Goal: Task Accomplishment & Management: Use online tool/utility

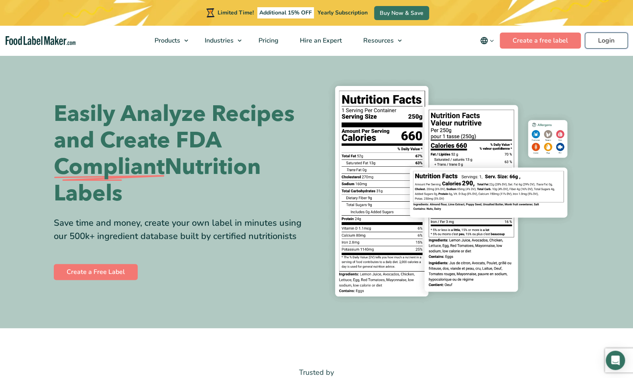
click at [613, 39] on link "Login" at bounding box center [606, 41] width 43 height 16
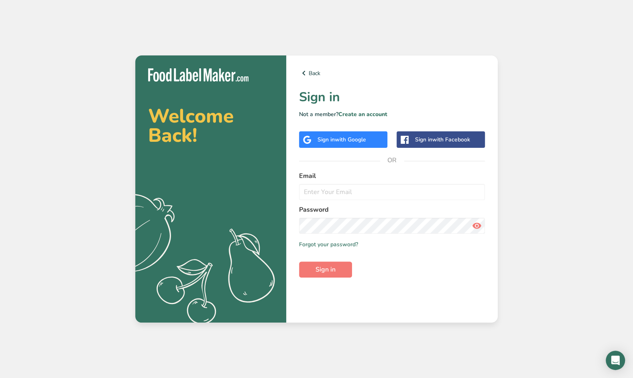
click at [351, 138] on span "with Google" at bounding box center [350, 140] width 31 height 8
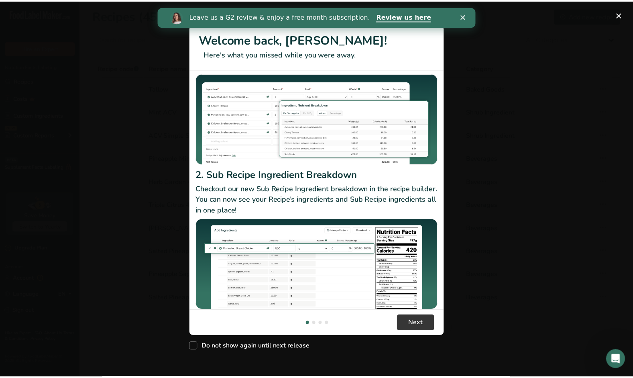
scroll to position [69, 0]
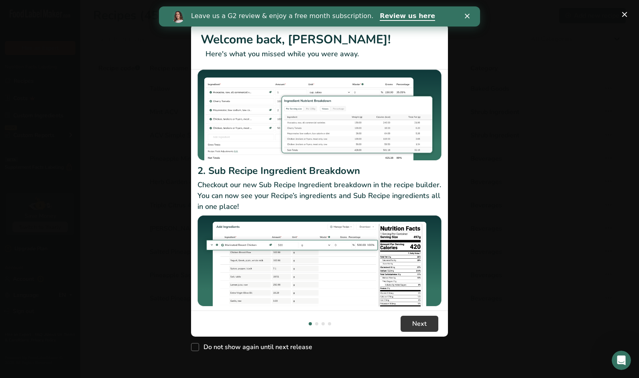
click at [466, 15] on polygon "Close" at bounding box center [467, 16] width 5 height 5
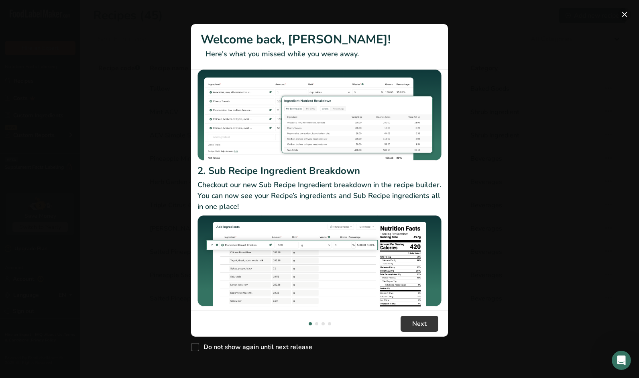
click at [627, 17] on button "New Features" at bounding box center [624, 14] width 13 height 13
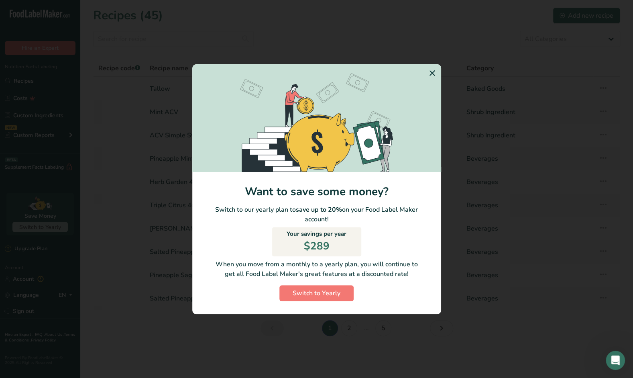
click at [433, 75] on icon "Switch to Yearly Modal" at bounding box center [433, 73] width 10 height 14
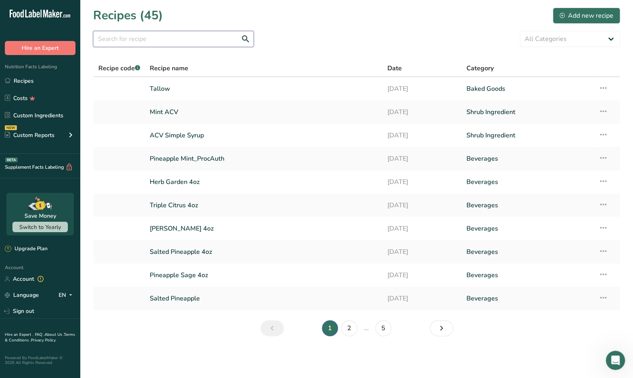
click at [155, 40] on input "text" at bounding box center [173, 39] width 161 height 16
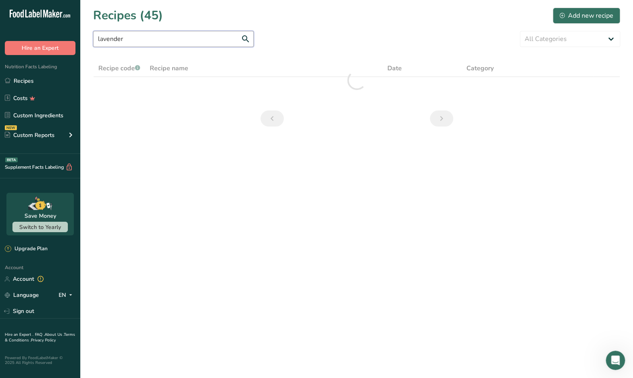
type input "lavender"
click at [141, 45] on input "lavender" at bounding box center [173, 39] width 161 height 16
drag, startPoint x: 104, startPoint y: 47, endPoint x: 49, endPoint y: 41, distance: 55.7
click at [49, 41] on div ".a-20{fill:#fff;} Hire an Expert Nutrition Facts Labeling Recipes Costs Custom …" at bounding box center [316, 189] width 633 height 378
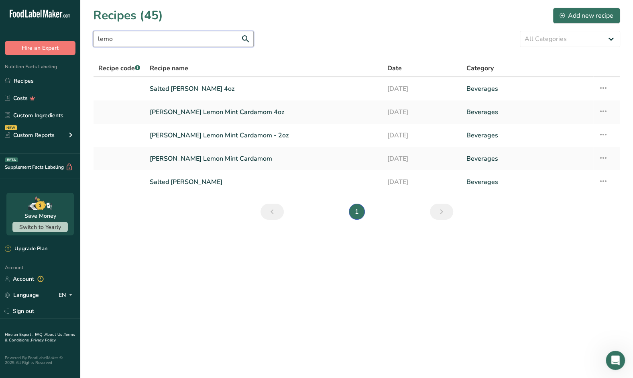
type input "lemo"
click at [183, 181] on link "Salted [PERSON_NAME]" at bounding box center [264, 181] width 228 height 17
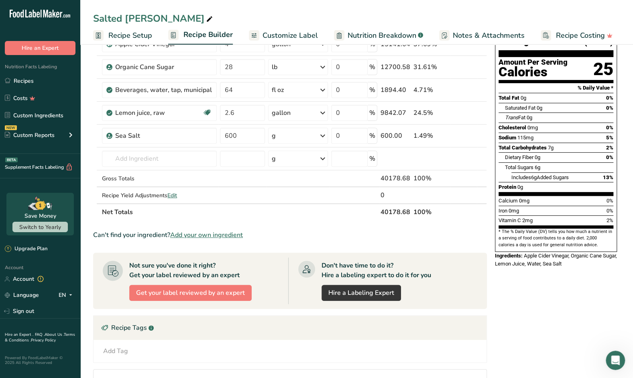
scroll to position [71, 0]
click at [25, 80] on link "Recipes" at bounding box center [40, 80] width 80 height 15
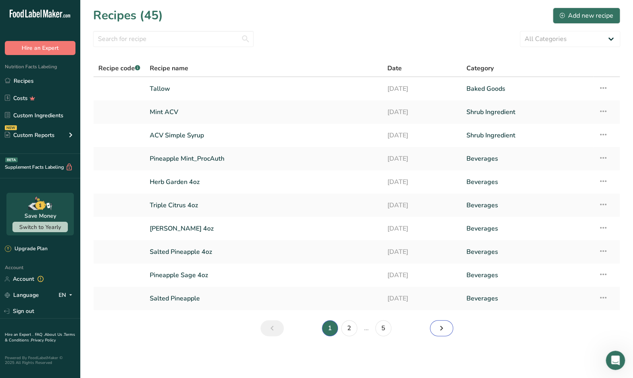
click at [442, 327] on icon "Next page" at bounding box center [442, 328] width 10 height 14
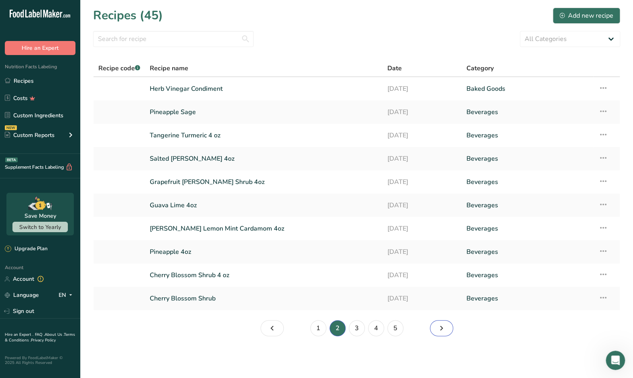
click at [445, 329] on icon "Page 3." at bounding box center [442, 328] width 10 height 14
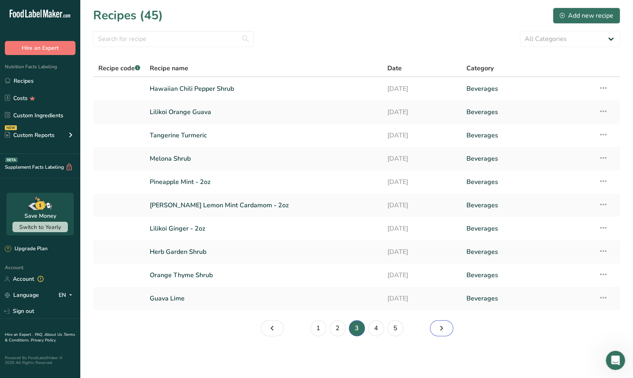
click at [441, 331] on icon "Page 4." at bounding box center [442, 328] width 10 height 14
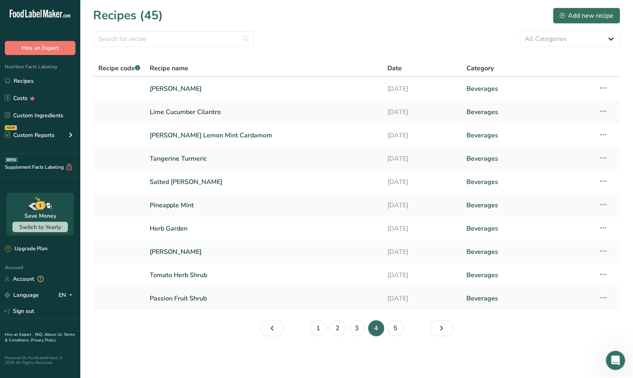
click at [602, 180] on icon at bounding box center [603, 181] width 10 height 14
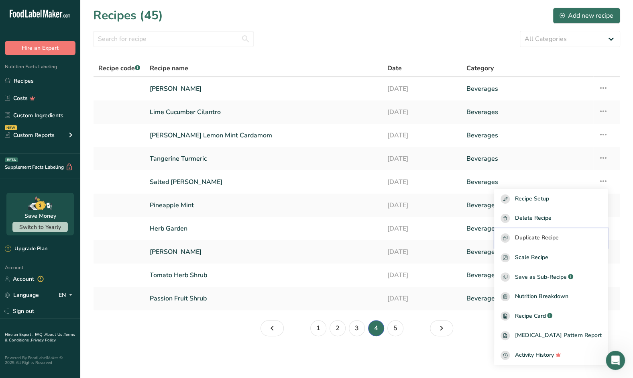
click at [555, 235] on span "Duplicate Recipe" at bounding box center [537, 237] width 44 height 9
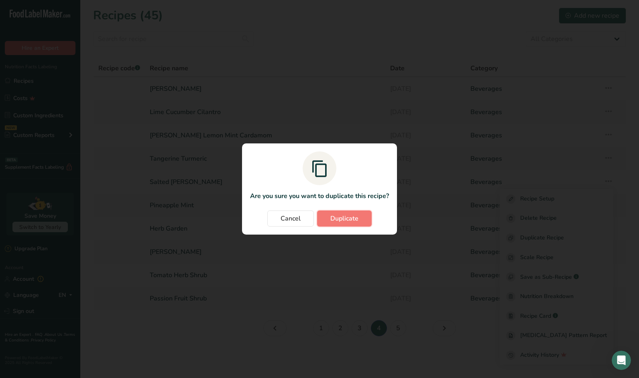
click at [344, 214] on span "Duplicate" at bounding box center [344, 219] width 28 height 10
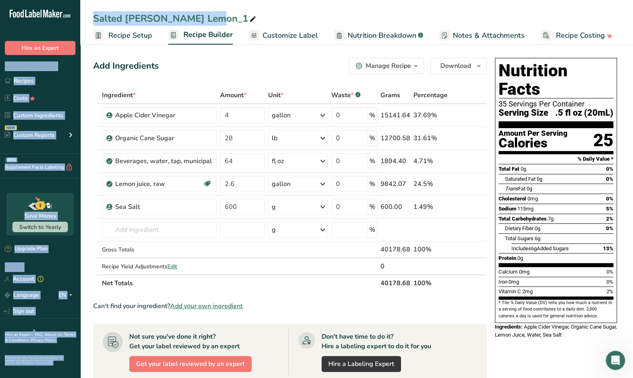
drag, startPoint x: 149, startPoint y: 19, endPoint x: 55, endPoint y: 26, distance: 93.4
click at [55, 26] on div ".a-20{fill:#fff;} Hire an Expert Nutrition Facts Labeling Recipes Costs Custom …" at bounding box center [316, 298] width 633 height 597
click at [249, 16] on icon at bounding box center [252, 19] width 7 height 11
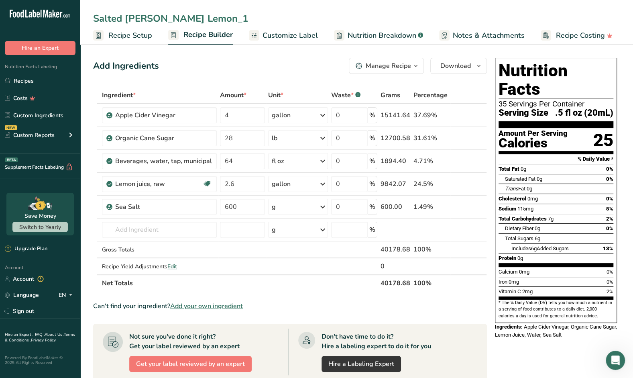
drag, startPoint x: 153, startPoint y: 19, endPoint x: 71, endPoint y: 19, distance: 82.7
click at [71, 19] on div ".a-20{fill:#fff;} Hire an Expert Nutrition Facts Labeling Recipes Costs Custom …" at bounding box center [316, 298] width 633 height 597
type input "Lavender Lemon"
click at [472, 160] on icon at bounding box center [470, 161] width 6 height 8
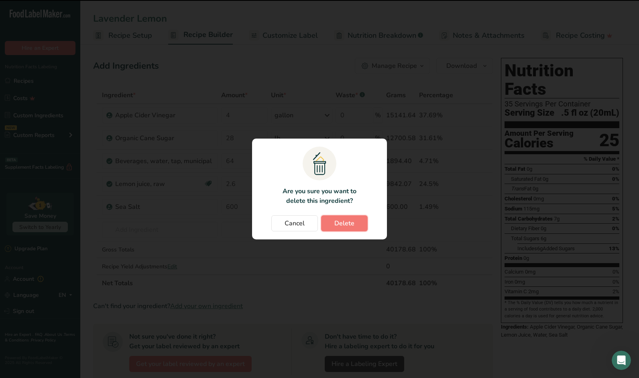
click at [340, 229] on button "Delete" at bounding box center [344, 223] width 47 height 16
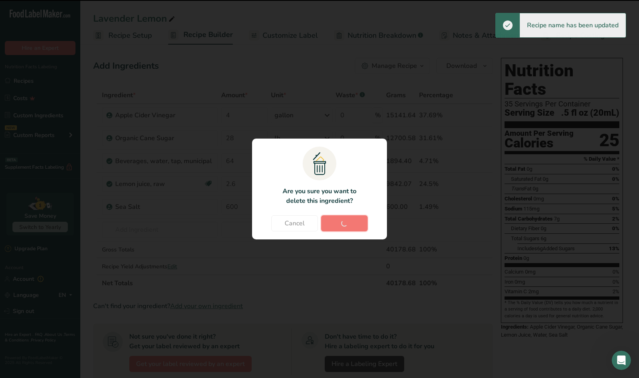
type input "2.6"
type input "600"
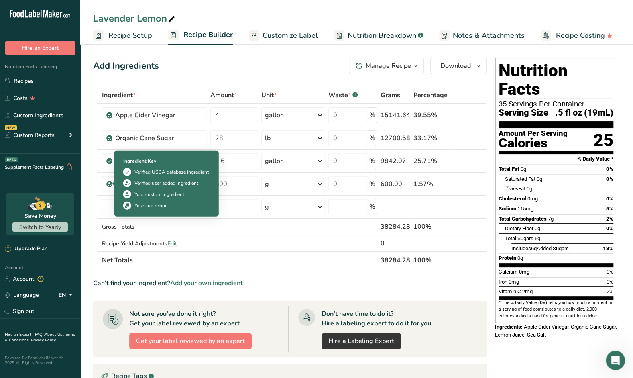
drag, startPoint x: 155, startPoint y: 184, endPoint x: 106, endPoint y: 185, distance: 49.0
click at [106, 185] on td "Sea Salt" at bounding box center [154, 184] width 108 height 23
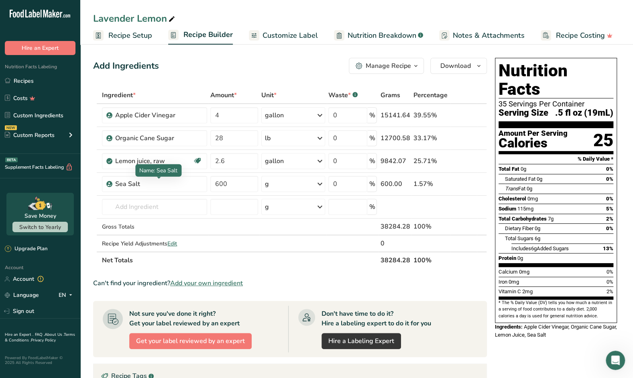
click at [165, 185] on div "Sea Salt" at bounding box center [158, 184] width 87 height 10
click at [470, 183] on icon at bounding box center [470, 184] width 6 height 8
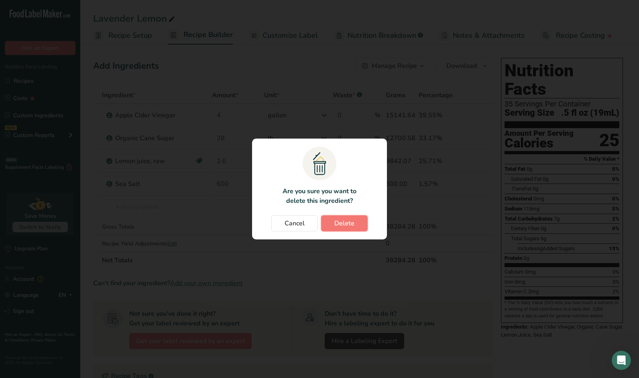
click at [353, 225] on span "Delete" at bounding box center [344, 223] width 20 height 10
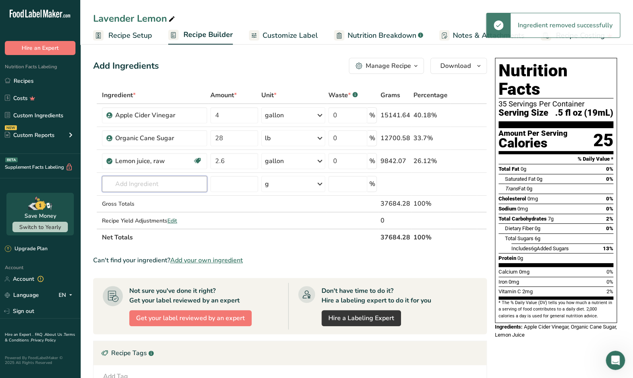
click at [175, 185] on input "text" at bounding box center [154, 184] width 105 height 16
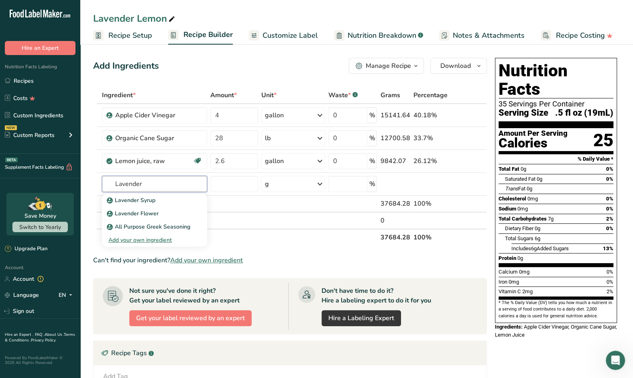
type input "Lavender"
click at [145, 213] on p "Lavender Flower" at bounding box center [133, 213] width 50 height 8
type input "Lavender Flower"
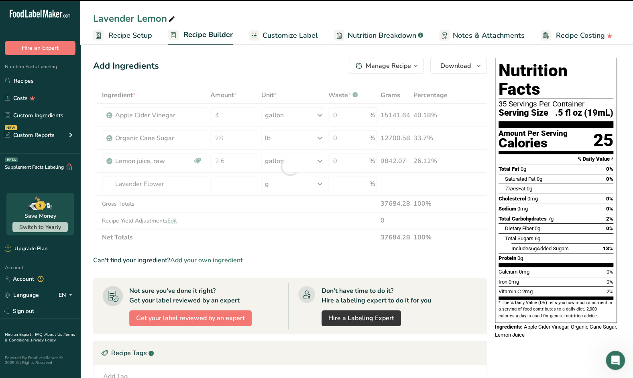
type input "0"
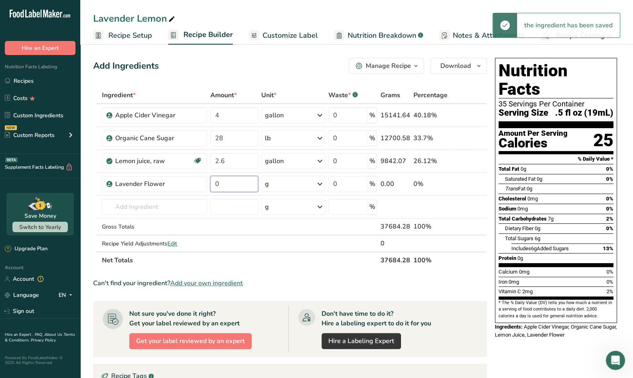
click at [230, 182] on input "0" at bounding box center [234, 184] width 48 height 16
drag, startPoint x: 230, startPoint y: 182, endPoint x: 195, endPoint y: 185, distance: 35.5
click at [195, 185] on tr "Lavender Flower 0 g Weight Units g kg mg See more Volume Units l Volume units r…" at bounding box center [290, 184] width 393 height 23
type input "2"
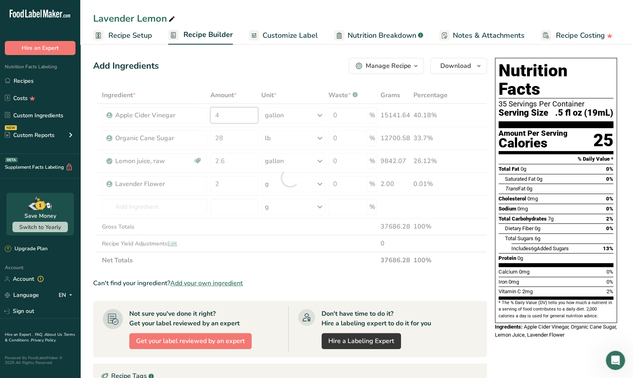
drag, startPoint x: 235, startPoint y: 119, endPoint x: 200, endPoint y: 113, distance: 35.8
click at [200, 113] on div "Ingredient * Amount * Unit * Waste * .a-a{fill:#347362;}.b-a{fill:#fff;} Grams …" at bounding box center [290, 178] width 394 height 182
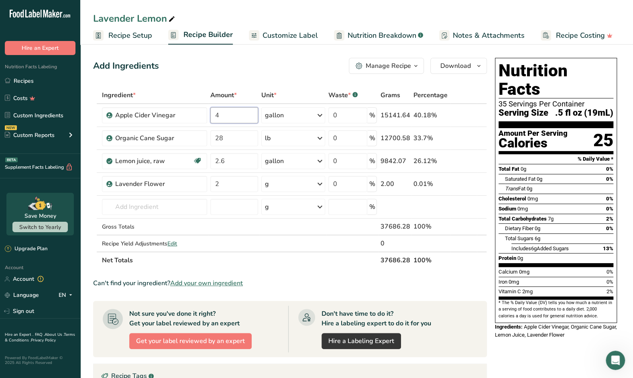
drag, startPoint x: 230, startPoint y: 113, endPoint x: 214, endPoint y: 114, distance: 15.3
click at [214, 114] on input "4" at bounding box center [234, 115] width 48 height 16
type input "2.4"
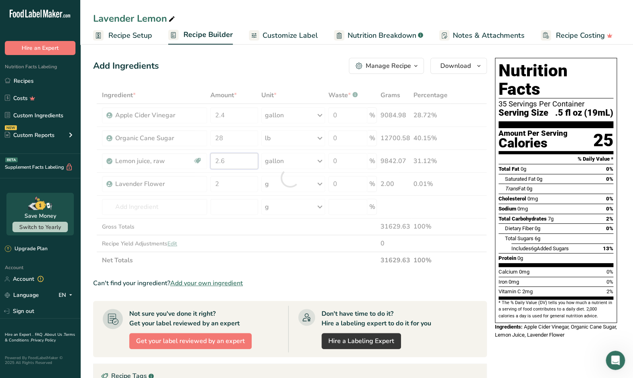
click at [238, 159] on div "Ingredient * Amount * Unit * Waste * .a-a{fill:#347362;}.b-a{fill:#fff;} Grams …" at bounding box center [290, 178] width 394 height 182
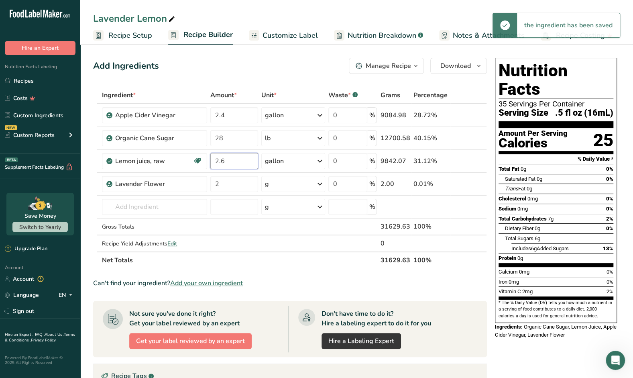
drag, startPoint x: 238, startPoint y: 159, endPoint x: 210, endPoint y: 162, distance: 27.8
click at [210, 162] on td "2.6" at bounding box center [234, 161] width 51 height 23
type input "1"
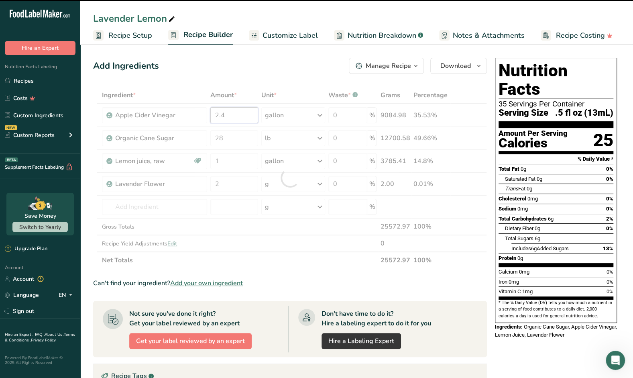
drag, startPoint x: 231, startPoint y: 116, endPoint x: 207, endPoint y: 117, distance: 24.5
click at [207, 117] on div "Ingredient * Amount * Unit * Waste * .a-a{fill:#347362;}.b-a{fill:#fff;} Grams …" at bounding box center [290, 178] width 394 height 182
type input "2.4"
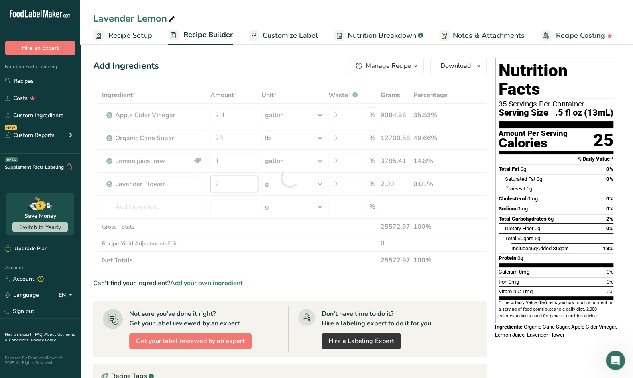
click at [240, 183] on div "Ingredient * Amount * Unit * Waste * .a-a{fill:#347362;}.b-a{fill:#fff;} Grams …" at bounding box center [290, 178] width 394 height 182
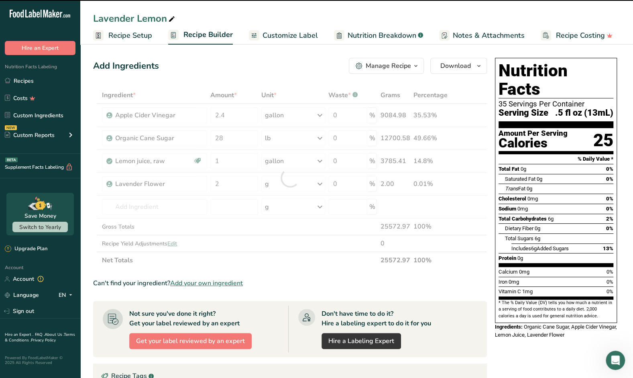
click at [240, 183] on div at bounding box center [290, 178] width 394 height 182
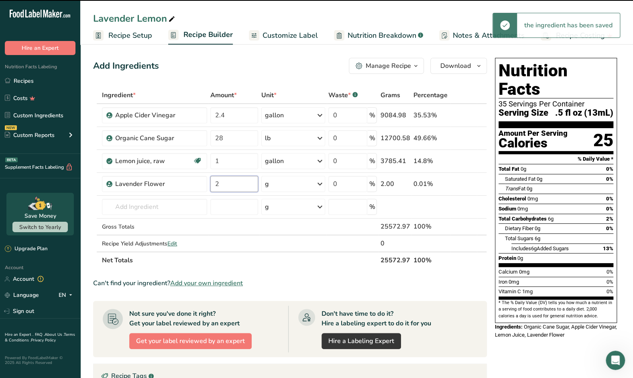
click at [240, 183] on input "2" at bounding box center [234, 184] width 48 height 16
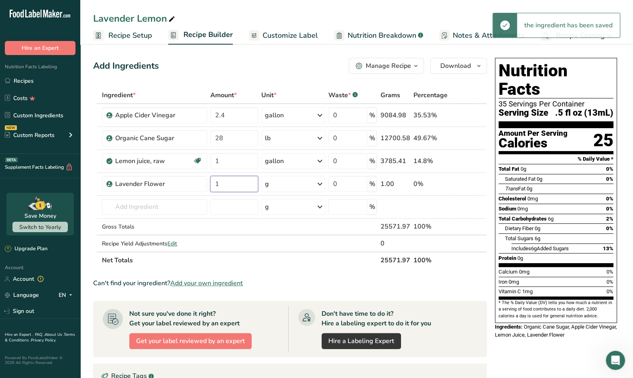
type input "1"
click at [320, 181] on div "Ingredient * Amount * Unit * Waste * .a-a{fill:#347362;}.b-a{fill:#fff;} Grams …" at bounding box center [290, 178] width 394 height 182
click at [320, 181] on icon at bounding box center [320, 184] width 10 height 14
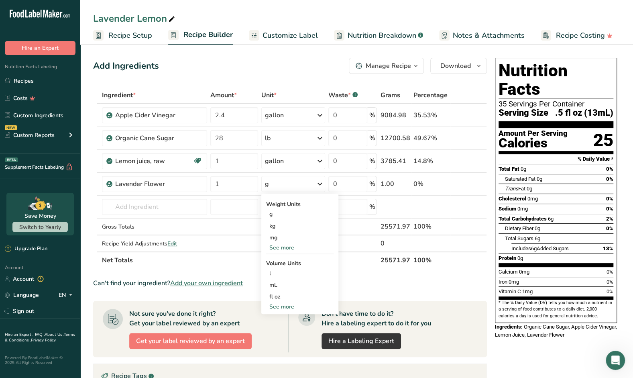
click at [292, 248] on div "See more" at bounding box center [299, 247] width 67 height 8
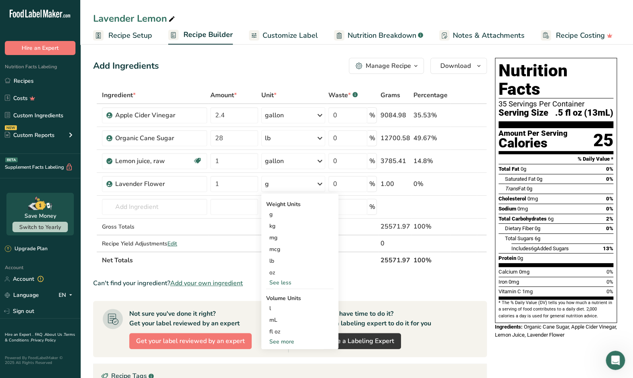
click at [289, 258] on div "lb" at bounding box center [299, 261] width 67 height 12
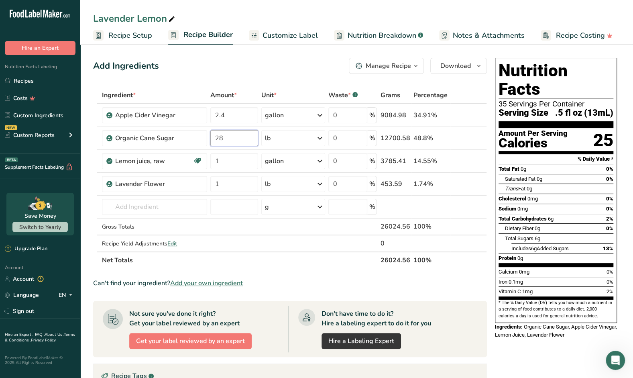
click at [240, 137] on input "28" at bounding box center [234, 138] width 48 height 16
drag, startPoint x: 240, startPoint y: 137, endPoint x: 202, endPoint y: 142, distance: 38.4
click at [202, 142] on tr "Organic Cane Sugar 28 lb Weight Units g kg mg See more Volume Units l Volume un…" at bounding box center [290, 138] width 393 height 23
type input "8"
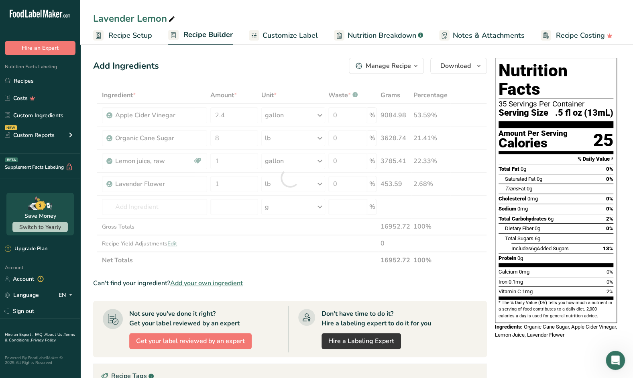
click at [313, 257] on div "Ingredient * Amount * Unit * Waste * .a-a{fill:#347362;}.b-a{fill:#fff;} Grams …" at bounding box center [290, 178] width 394 height 182
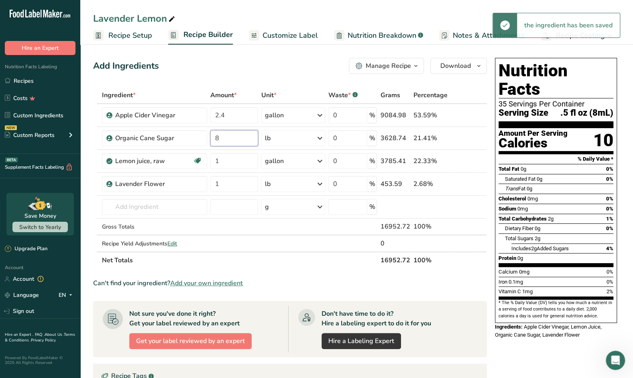
click at [237, 139] on input "8" at bounding box center [234, 138] width 48 height 16
type input "7"
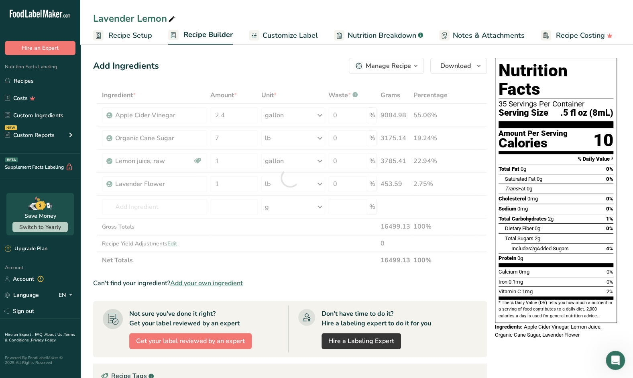
click at [327, 314] on div "Don't have time to do it? Hire a labeling expert to do it for you" at bounding box center [377, 318] width 110 height 19
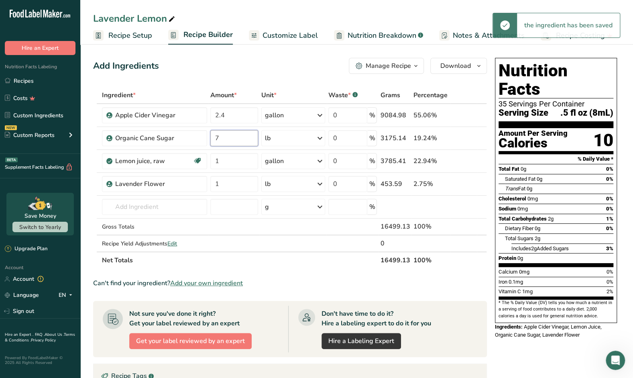
click at [237, 136] on input "7" at bounding box center [234, 138] width 48 height 16
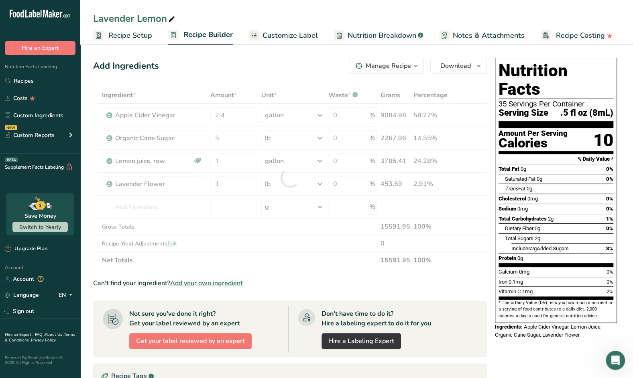
click at [316, 280] on div "Can't find your ingredient? Add your own ingredient" at bounding box center [290, 283] width 394 height 10
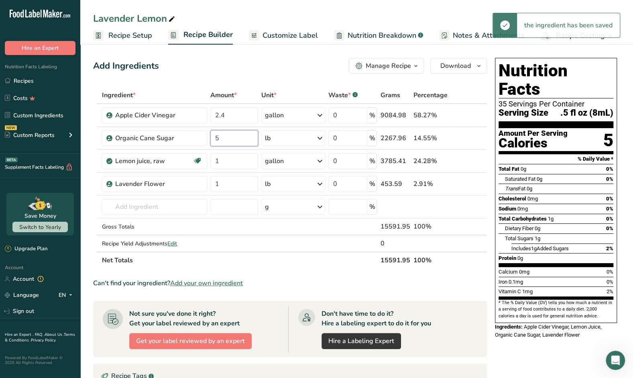
click at [239, 141] on input "5" at bounding box center [234, 138] width 48 height 16
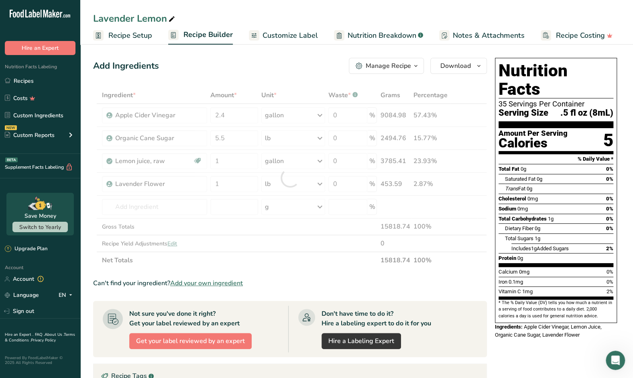
click at [264, 261] on div "Ingredient * Amount * Unit * Waste * .a-a{fill:#347362;}.b-a{fill:#fff;} Grams …" at bounding box center [290, 178] width 394 height 182
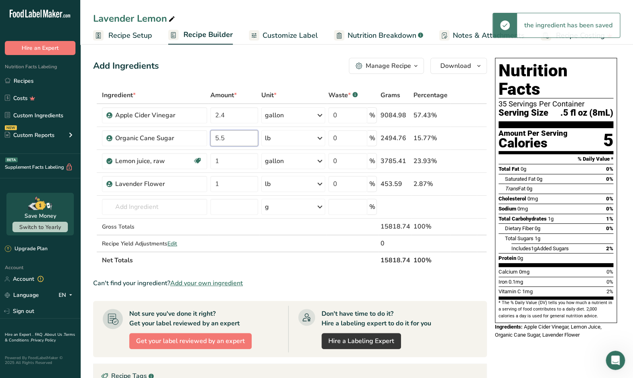
click at [232, 140] on input "5.5" at bounding box center [234, 138] width 48 height 16
type input "5"
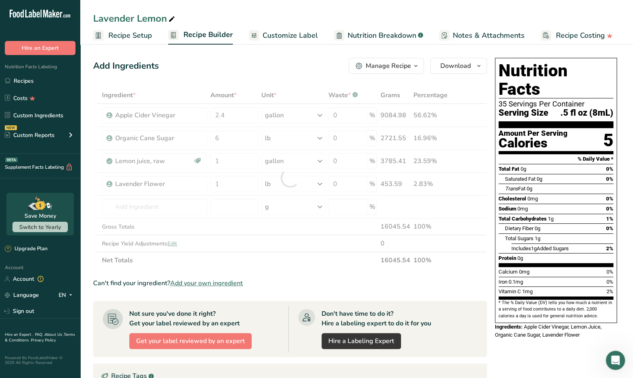
click at [297, 272] on section "Ingredient * Amount * Unit * Waste * .a-a{fill:#347362;}.b-a{fill:#fff;} Grams …" at bounding box center [290, 318] width 394 height 462
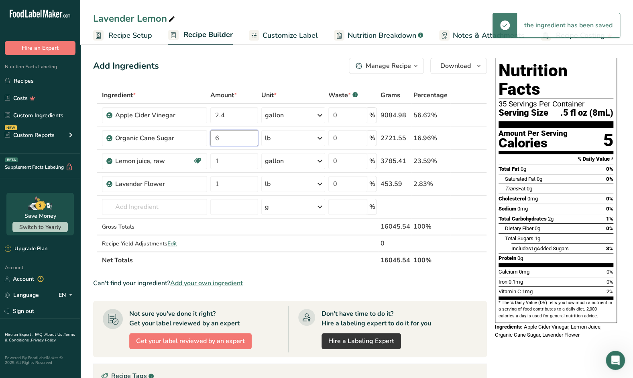
click at [245, 137] on input "6" at bounding box center [234, 138] width 48 height 16
type input "6.5"
click at [280, 260] on div "Ingredient * Amount * Unit * Waste * .a-a{fill:#347362;}.b-a{fill:#fff;} Grams …" at bounding box center [290, 178] width 394 height 182
click at [229, 113] on input "2.4" at bounding box center [234, 115] width 48 height 16
drag, startPoint x: 229, startPoint y: 113, endPoint x: 191, endPoint y: 120, distance: 39.2
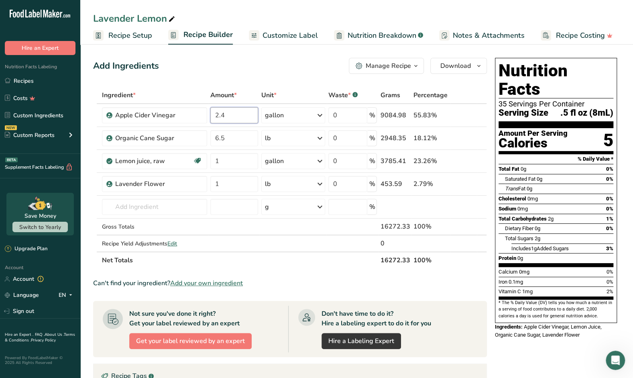
click at [191, 120] on tr "Apple Cider Vinegar 2.4 gallon Weight Units g kg mg See more Volume Units l Vol…" at bounding box center [290, 115] width 393 height 23
type input "4"
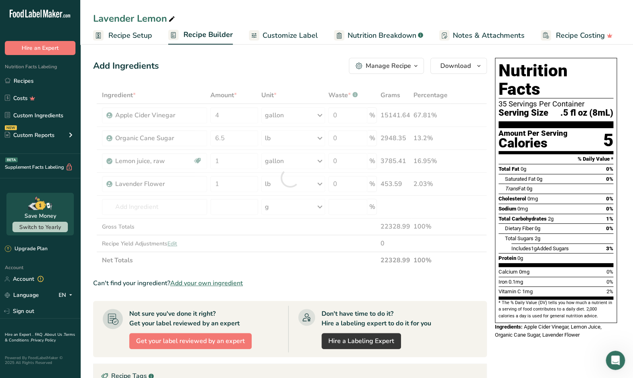
click at [296, 70] on div "Add Ingredients Manage Recipe Delete Recipe Duplicate Recipe Scale Recipe Save …" at bounding box center [290, 66] width 394 height 16
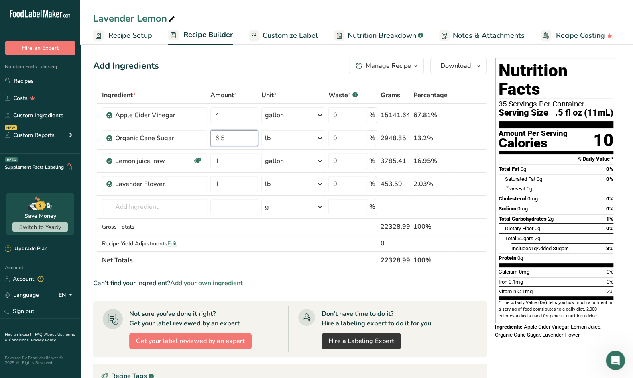
click at [235, 138] on input "6.5" at bounding box center [234, 138] width 48 height 16
drag, startPoint x: 235, startPoint y: 138, endPoint x: 196, endPoint y: 140, distance: 39.8
click at [196, 140] on tr "Organic Cane Sugar 6.5 lb Weight Units g kg mg See more Volume Units l Volume u…" at bounding box center [290, 138] width 393 height 23
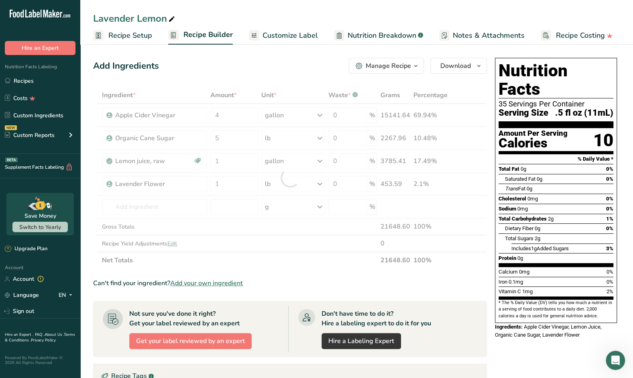
click at [273, 256] on div "Ingredient * Amount * Unit * Waste * .a-a{fill:#347362;}.b-a{fill:#fff;} Grams …" at bounding box center [290, 178] width 394 height 182
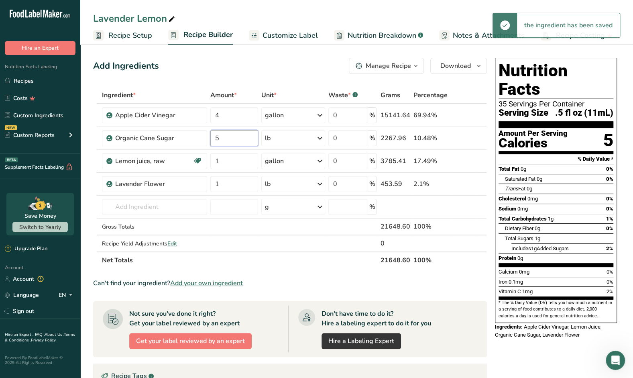
click at [224, 131] on input "5" at bounding box center [234, 138] width 48 height 16
type input "5.5"
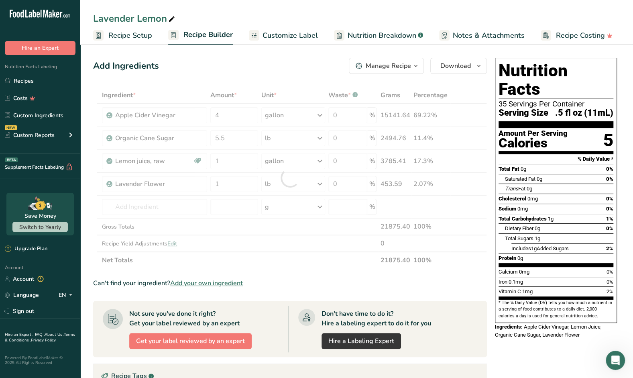
click at [247, 260] on div "Ingredient * Amount * Unit * Waste * .a-a{fill:#347362;}.b-a{fill:#fff;} Grams …" at bounding box center [290, 178] width 394 height 182
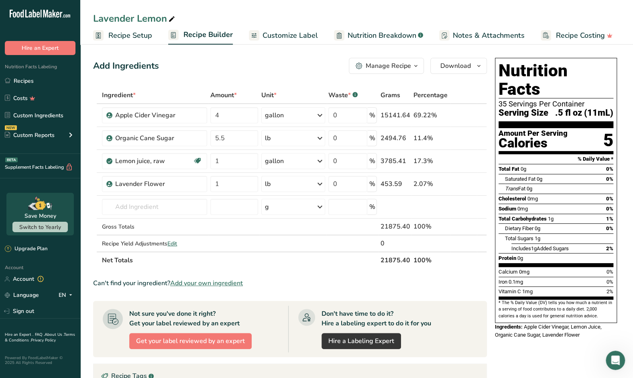
click at [551, 324] on span "Apple Cider Vinegar, Lemon Juice, Organic Cane Sugar, Lavender Flower" at bounding box center [548, 331] width 107 height 14
click at [286, 37] on span "Customize Label" at bounding box center [290, 35] width 55 height 11
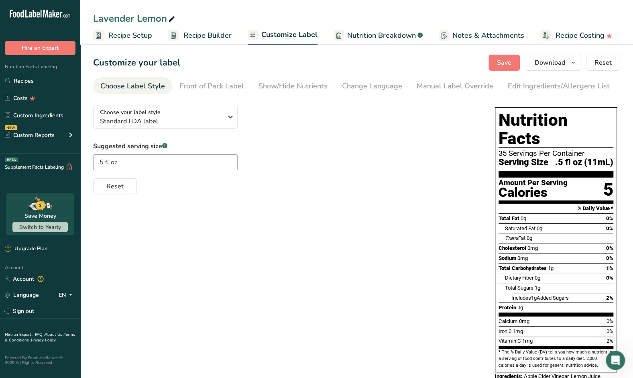
click at [527, 78] on link "Edit Ingredients/Allergens List" at bounding box center [559, 86] width 102 height 18
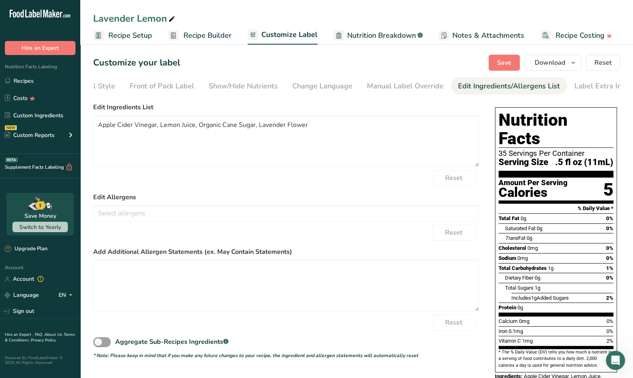
scroll to position [0, 56]
click at [297, 128] on textarea "Apple Cider Vinegar, Lemon Juice, Organic Cane Sugar, Lavender Flower" at bounding box center [286, 140] width 386 height 51
type textarea "Apple Cider Vinegar, Lemon Juice, Organic Cane Sugar, Lavender"
click at [335, 185] on div "Reset" at bounding box center [286, 178] width 386 height 16
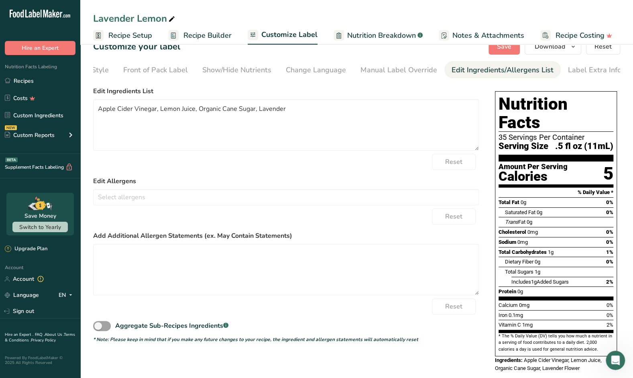
scroll to position [0, 0]
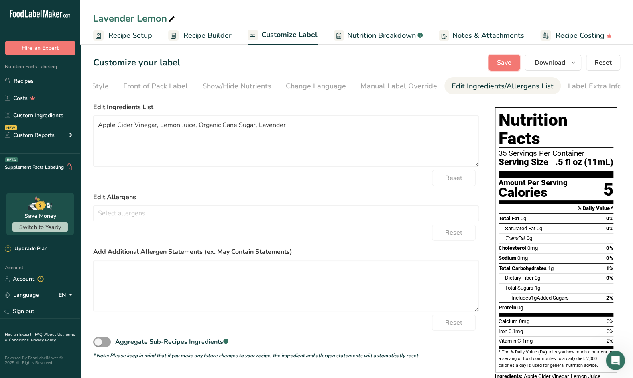
click at [511, 59] on span "Save" at bounding box center [504, 63] width 14 height 10
click at [411, 59] on div "Customize your label Save Download Choose what to show on your downloaded label…" at bounding box center [356, 63] width 527 height 16
click at [576, 69] on button "Download" at bounding box center [553, 63] width 57 height 16
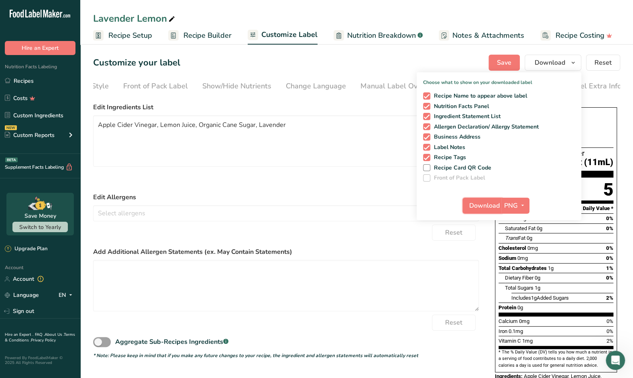
click at [497, 202] on span "Download" at bounding box center [484, 206] width 31 height 10
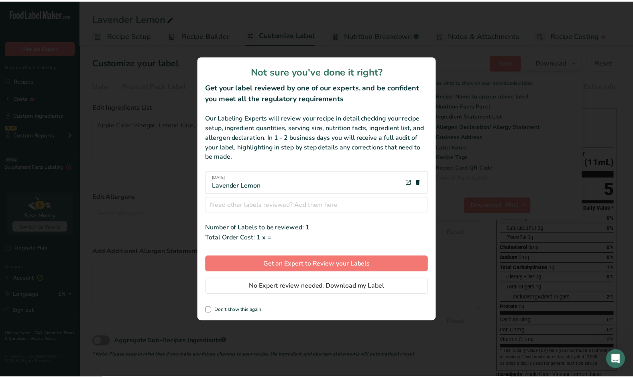
scroll to position [0, 50]
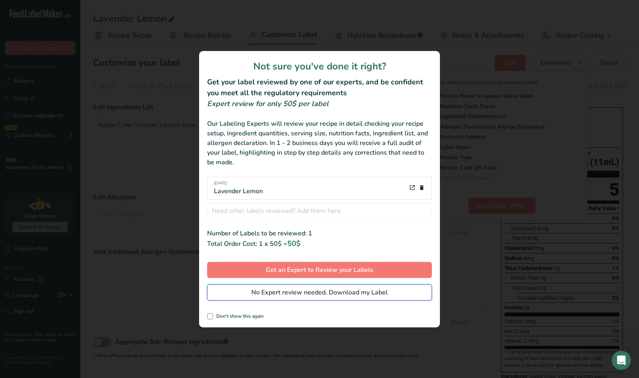
click at [311, 292] on span "No Expert review needed. Download my Label" at bounding box center [319, 292] width 136 height 10
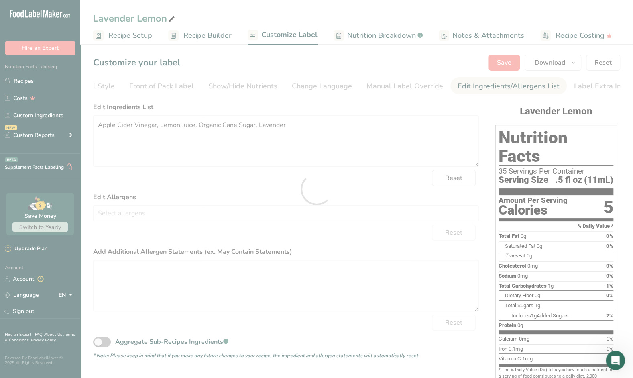
scroll to position [0, 0]
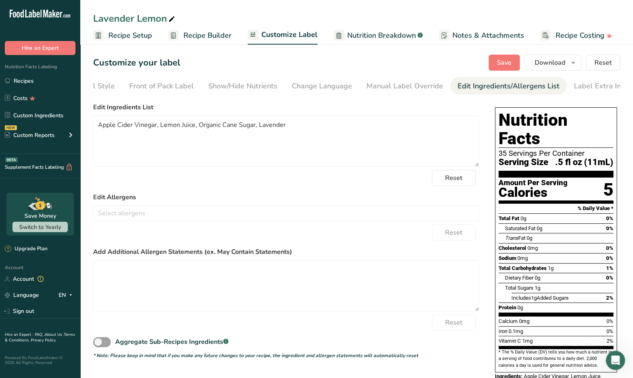
click at [20, 79] on link "Recipes" at bounding box center [40, 80] width 80 height 15
